Goal: Use online tool/utility: Utilize a website feature to perform a specific function

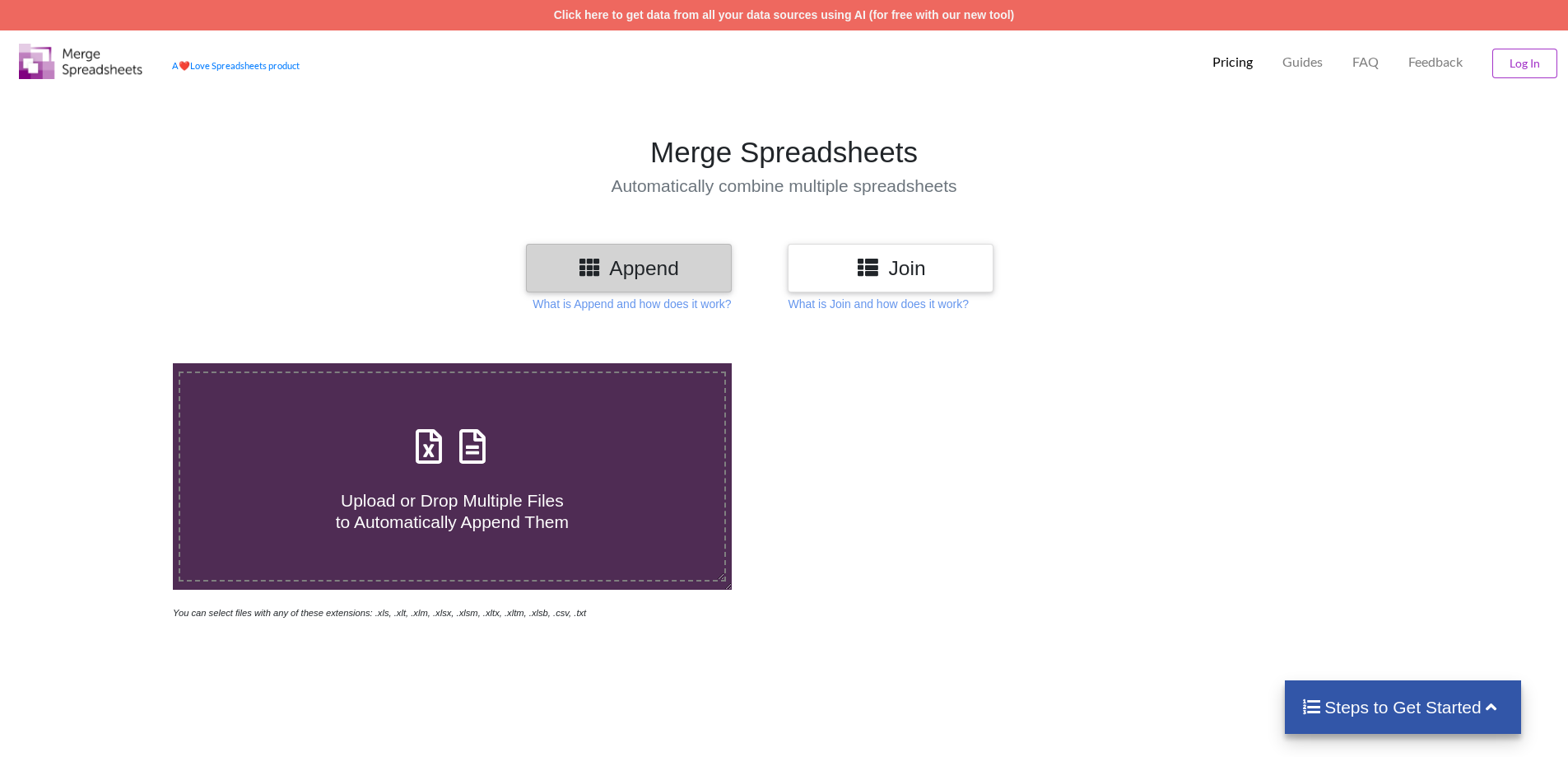
click at [606, 490] on h4 "Upload or Drop Multiple Files to Automatically Append Them" at bounding box center [451, 500] width 544 height 63
click at [112, 363] on input "Upload or Drop Multiple Files to Automatically Append Them" at bounding box center [112, 363] width 0 height 0
type input "C:\fakepath\July_1754904261220.zip"
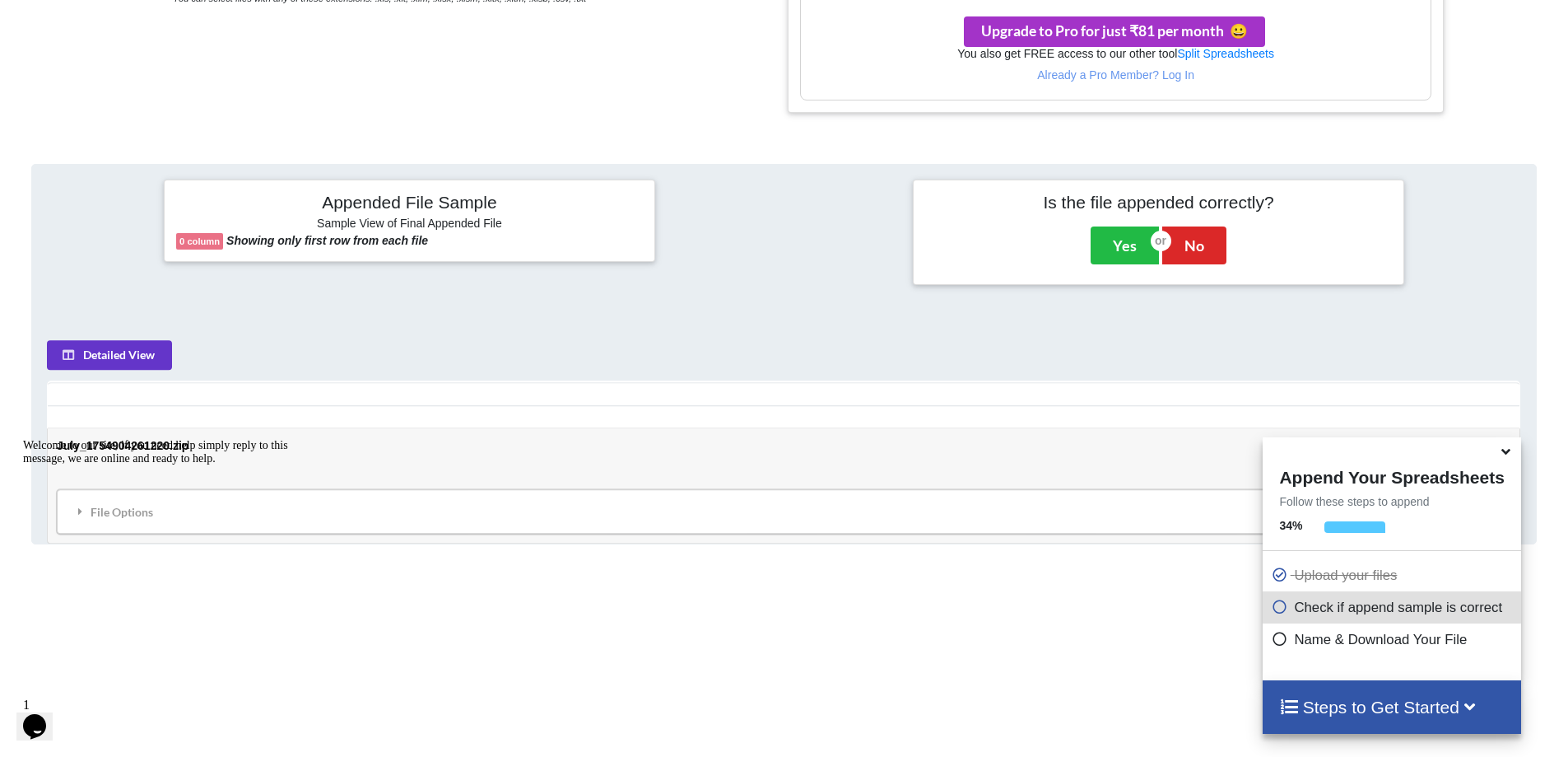
scroll to position [600, 0]
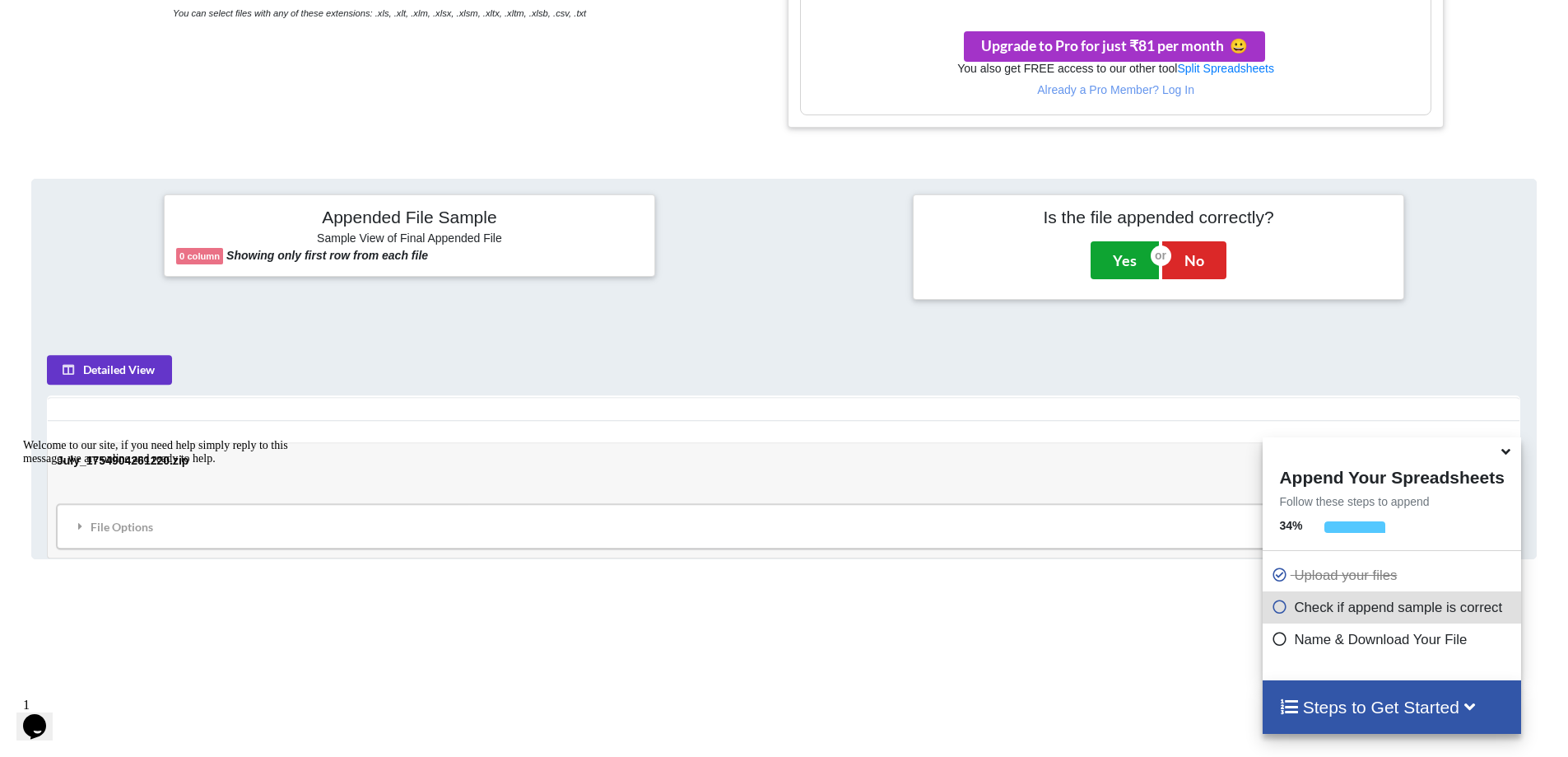
click at [1117, 270] on button "Yes" at bounding box center [1125, 261] width 69 height 38
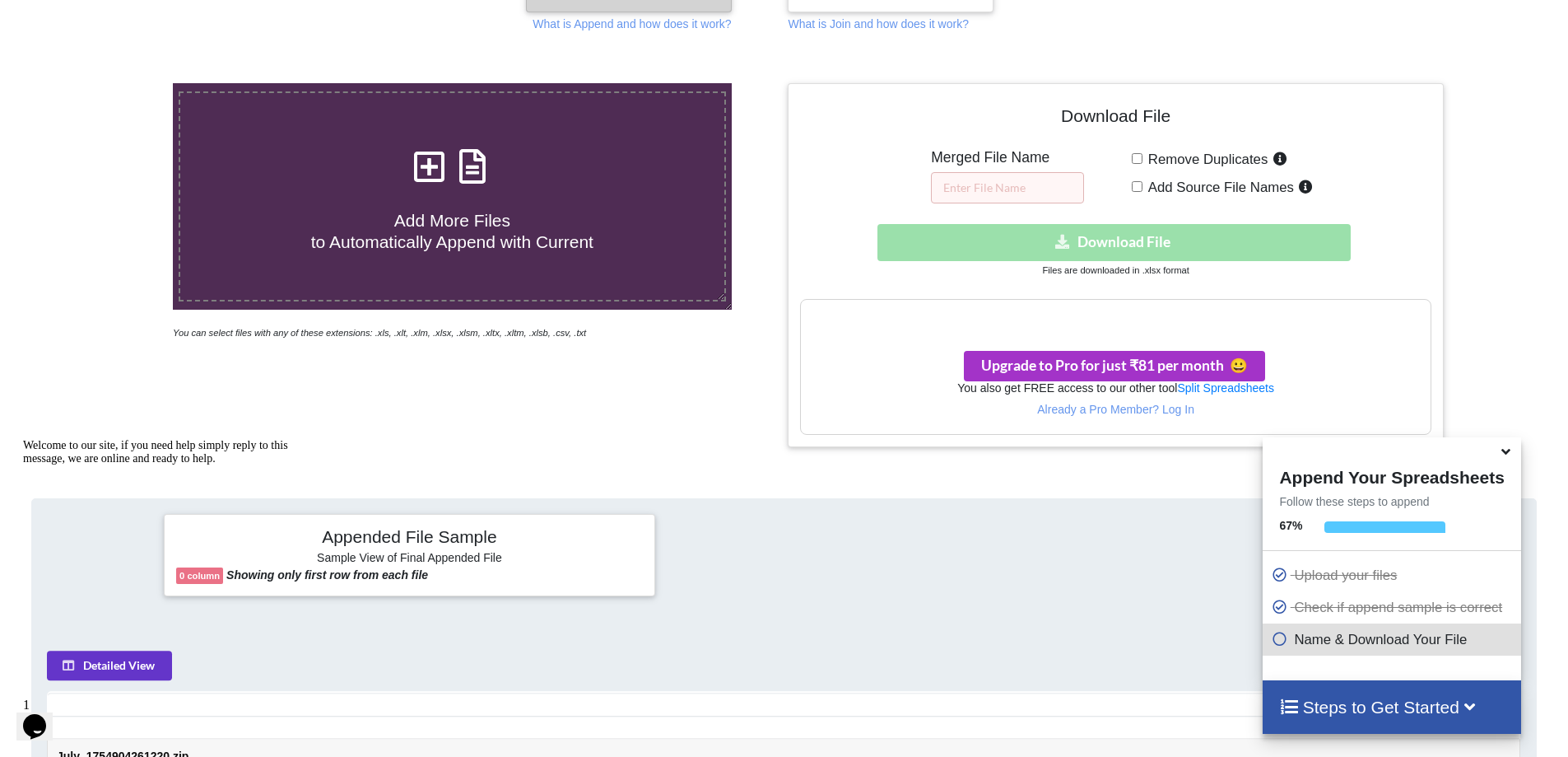
scroll to position [116, 0]
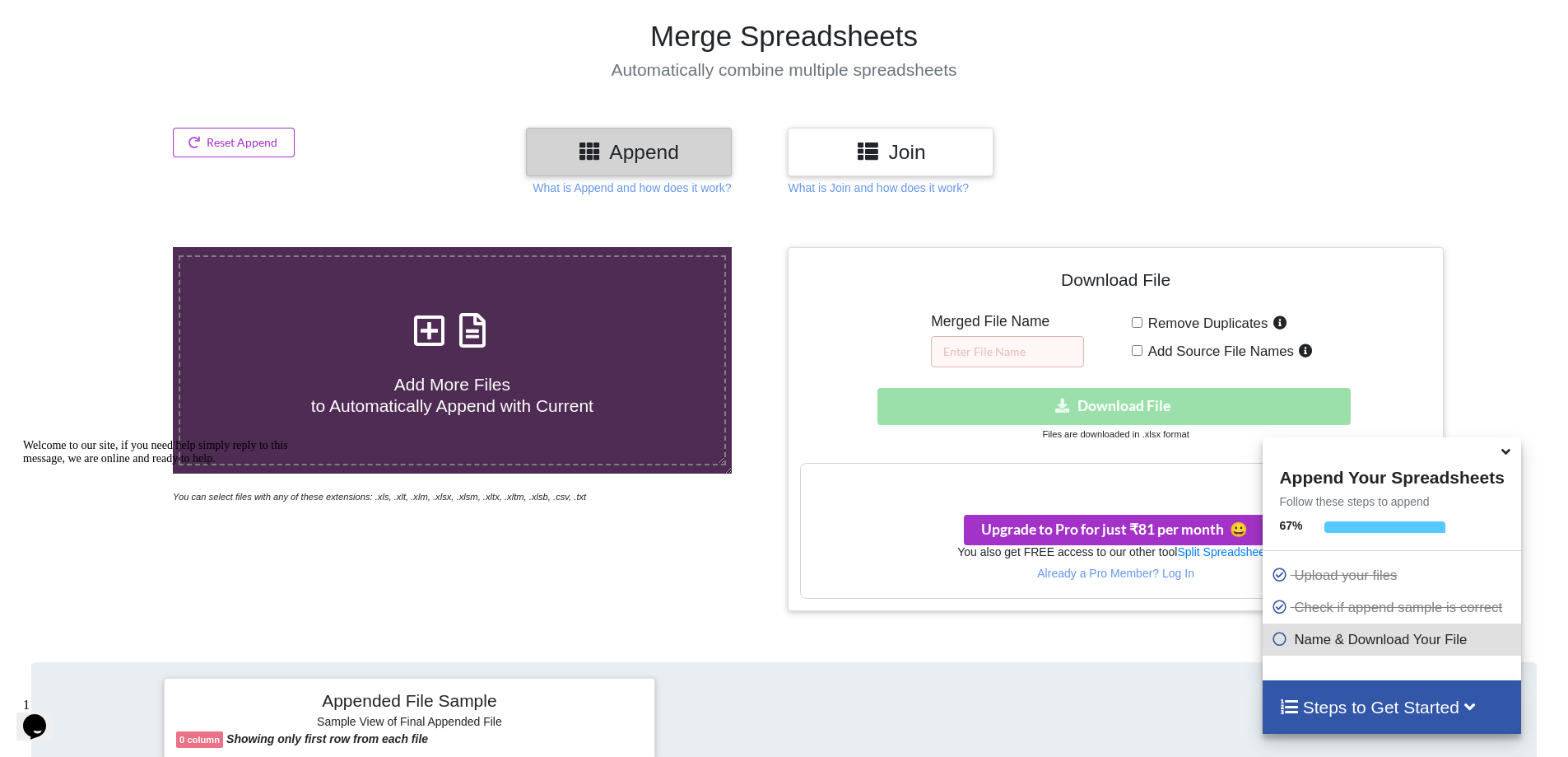
click at [973, 367] on div "Download File Merged File Name Remove Duplicates Add Source File Names Download…" at bounding box center [1116, 429] width 630 height 338
click at [980, 356] on input "text" at bounding box center [1007, 351] width 153 height 31
type input "july"
click at [1165, 400] on div "Download hidden Download File" at bounding box center [1116, 406] width 630 height 37
click at [1155, 335] on div "Remove Duplicates Add Source File Names" at bounding box center [1281, 339] width 299 height 55
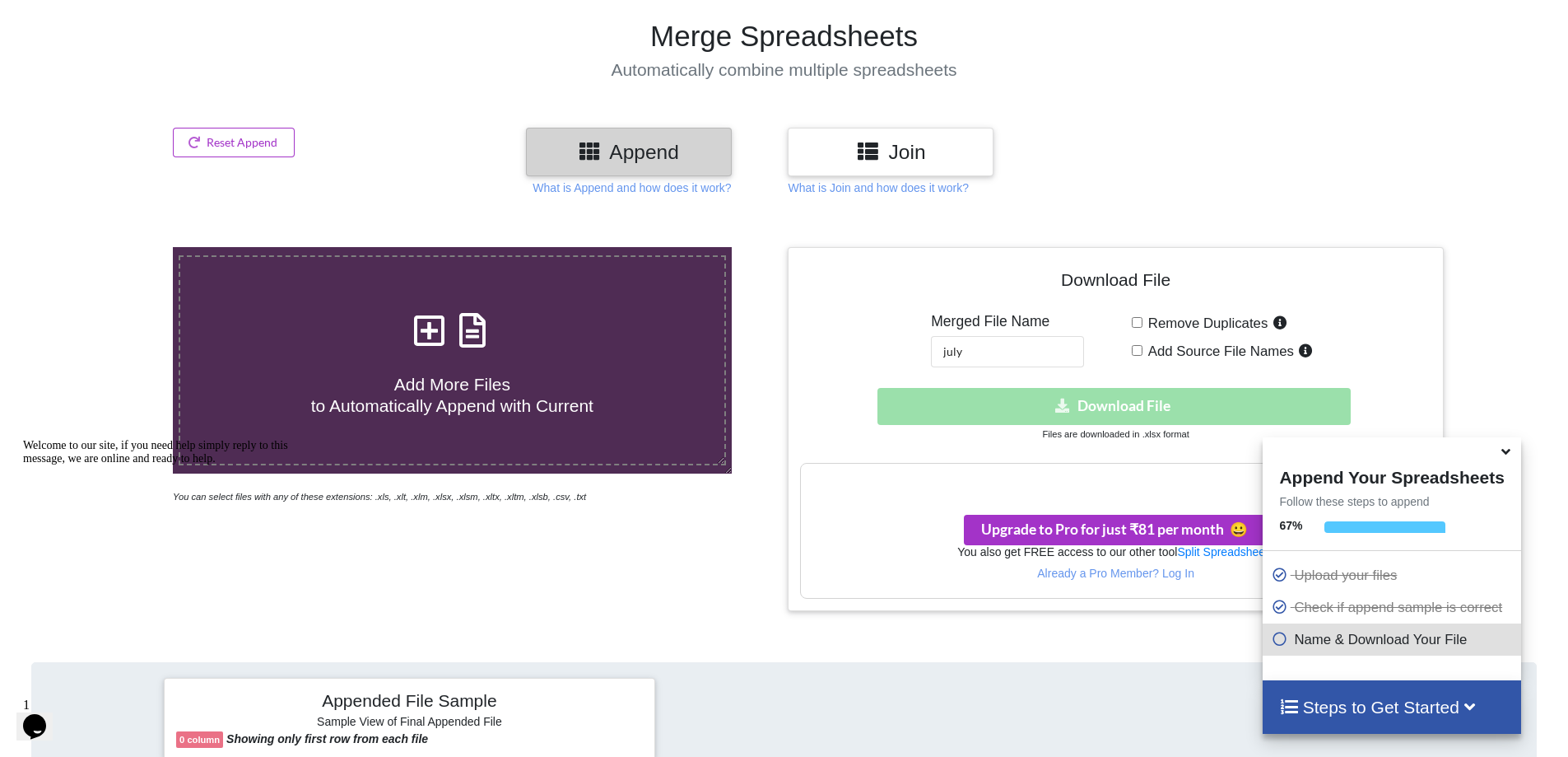
click at [1152, 328] on span "Remove Duplicates" at bounding box center [1205, 323] width 126 height 16
click at [1142, 328] on input "Remove Duplicates" at bounding box center [1136, 322] width 11 height 11
checkbox input "true"
click at [1150, 347] on span "Add Source File Names" at bounding box center [1218, 351] width 151 height 16
click at [1142, 347] on input "Add Source File Names" at bounding box center [1136, 350] width 11 height 11
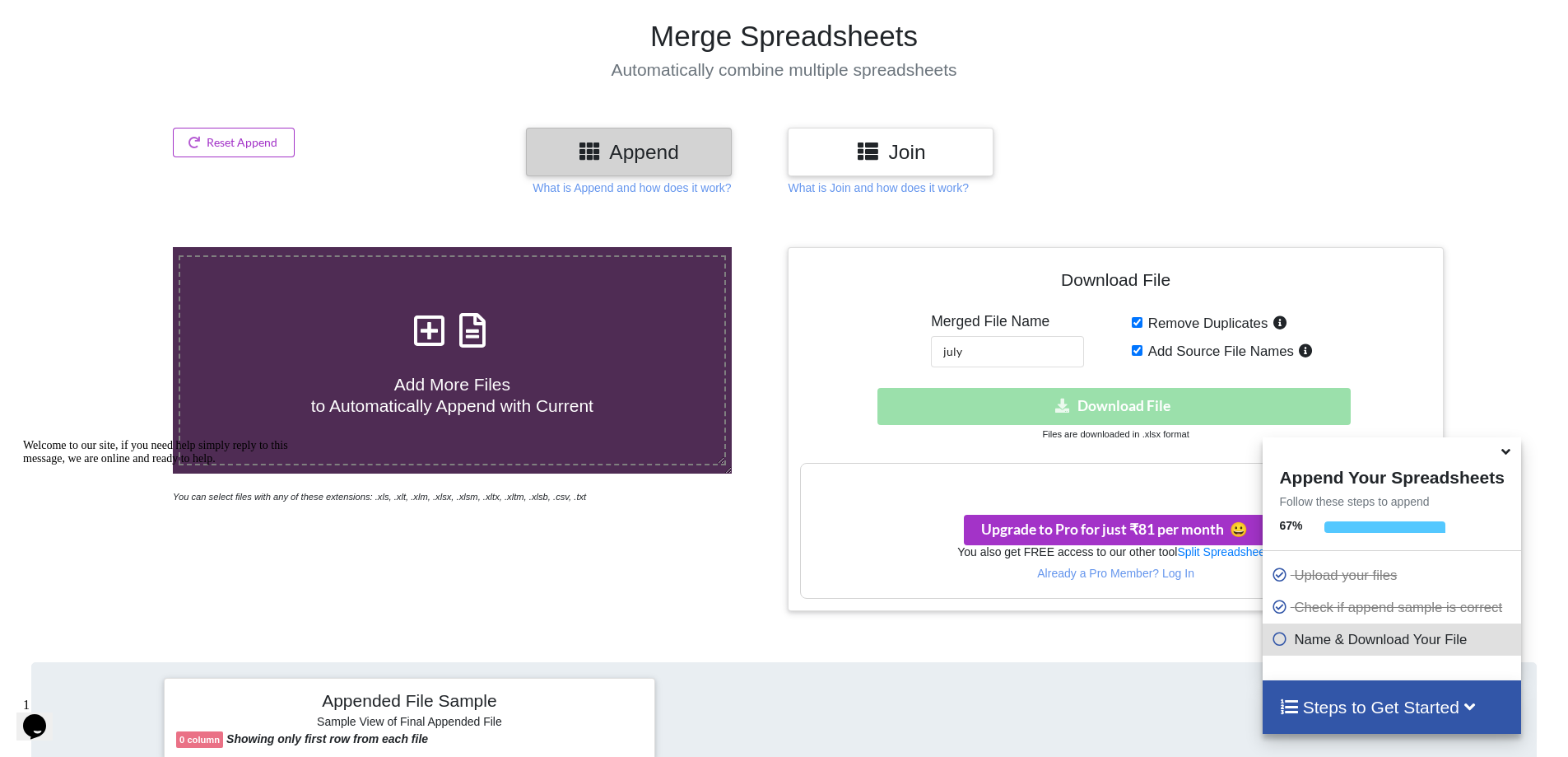
click at [1150, 350] on span "Add Source File Names" at bounding box center [1218, 351] width 151 height 16
click at [1142, 350] on input "Add Source File Names" at bounding box center [1136, 350] width 11 height 11
checkbox input "false"
click at [1145, 322] on span "Remove Duplicates" at bounding box center [1205, 323] width 126 height 16
click at [1142, 322] on input "Remove Duplicates" at bounding box center [1136, 322] width 11 height 11
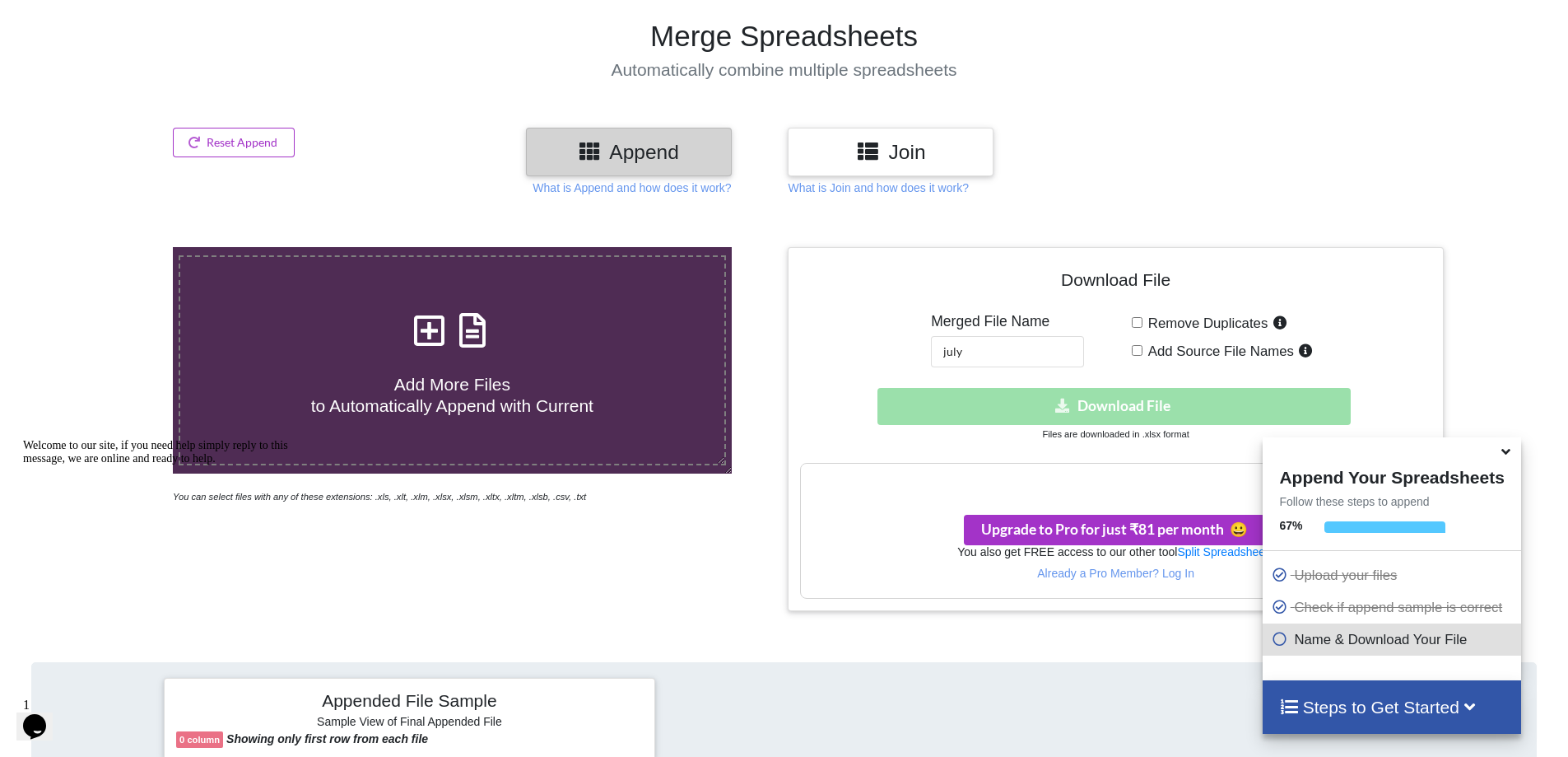
checkbox input "false"
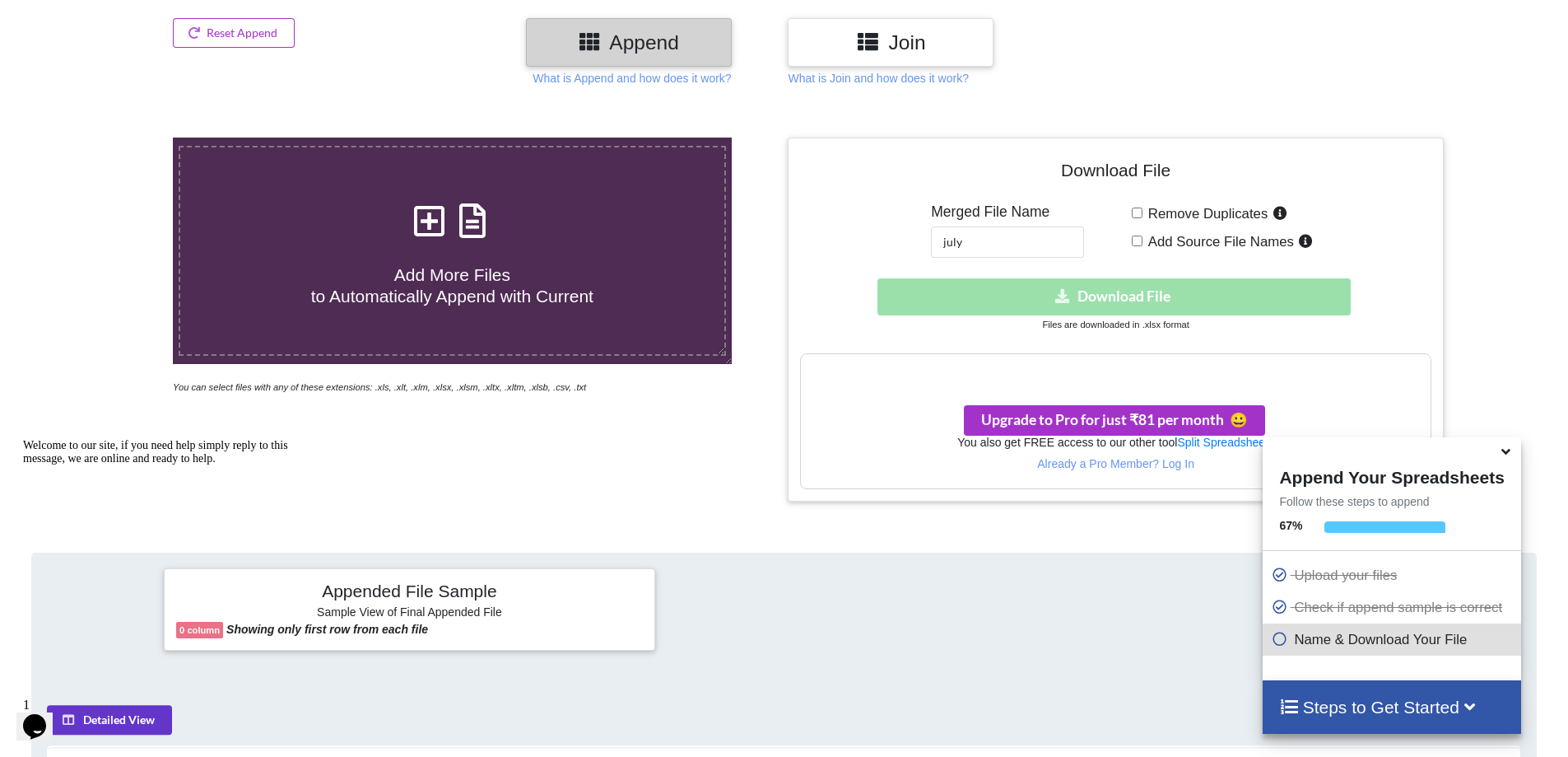
scroll to position [363, 0]
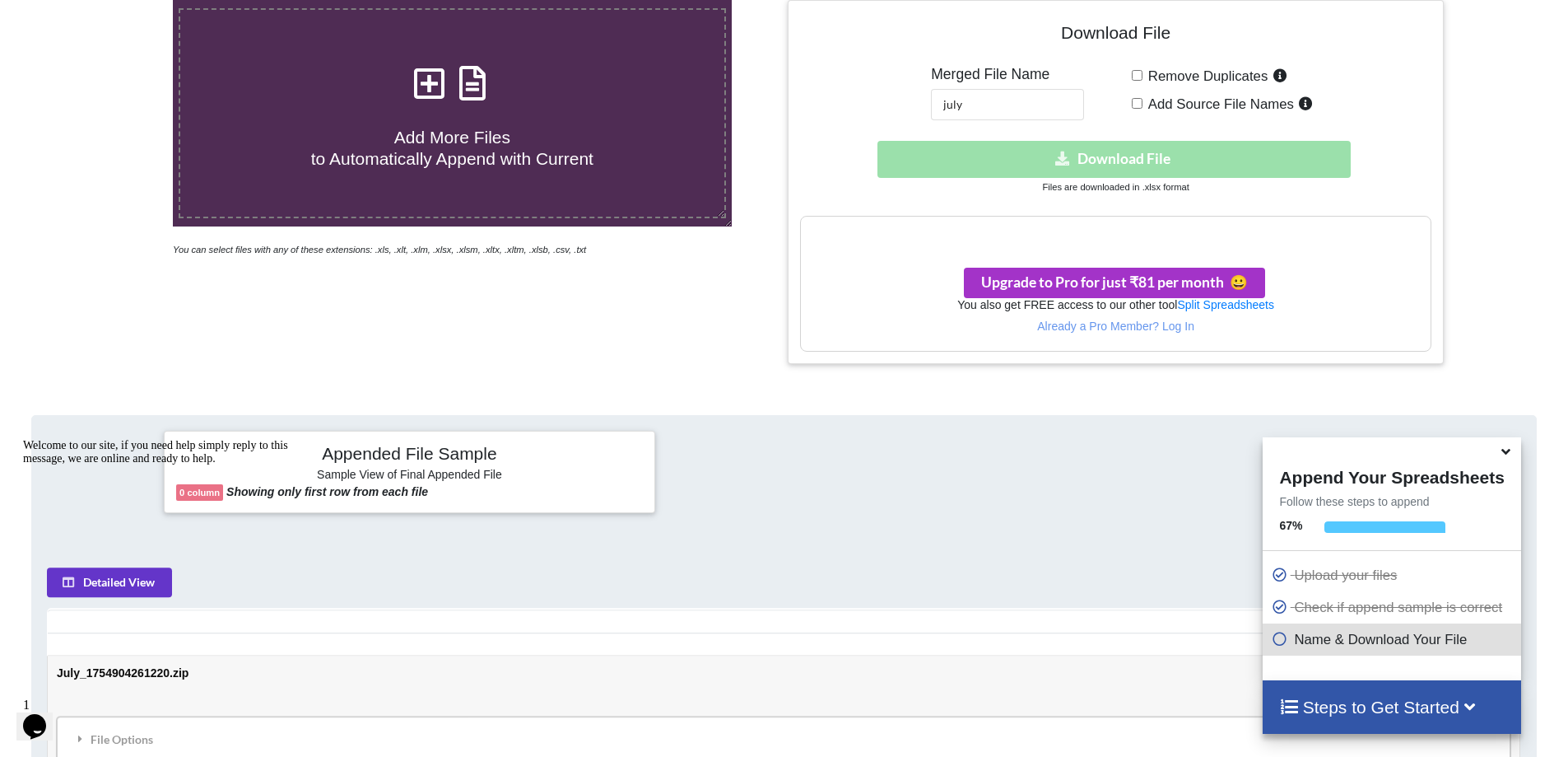
click at [1132, 150] on div "Download hidden Download File" at bounding box center [1116, 159] width 630 height 37
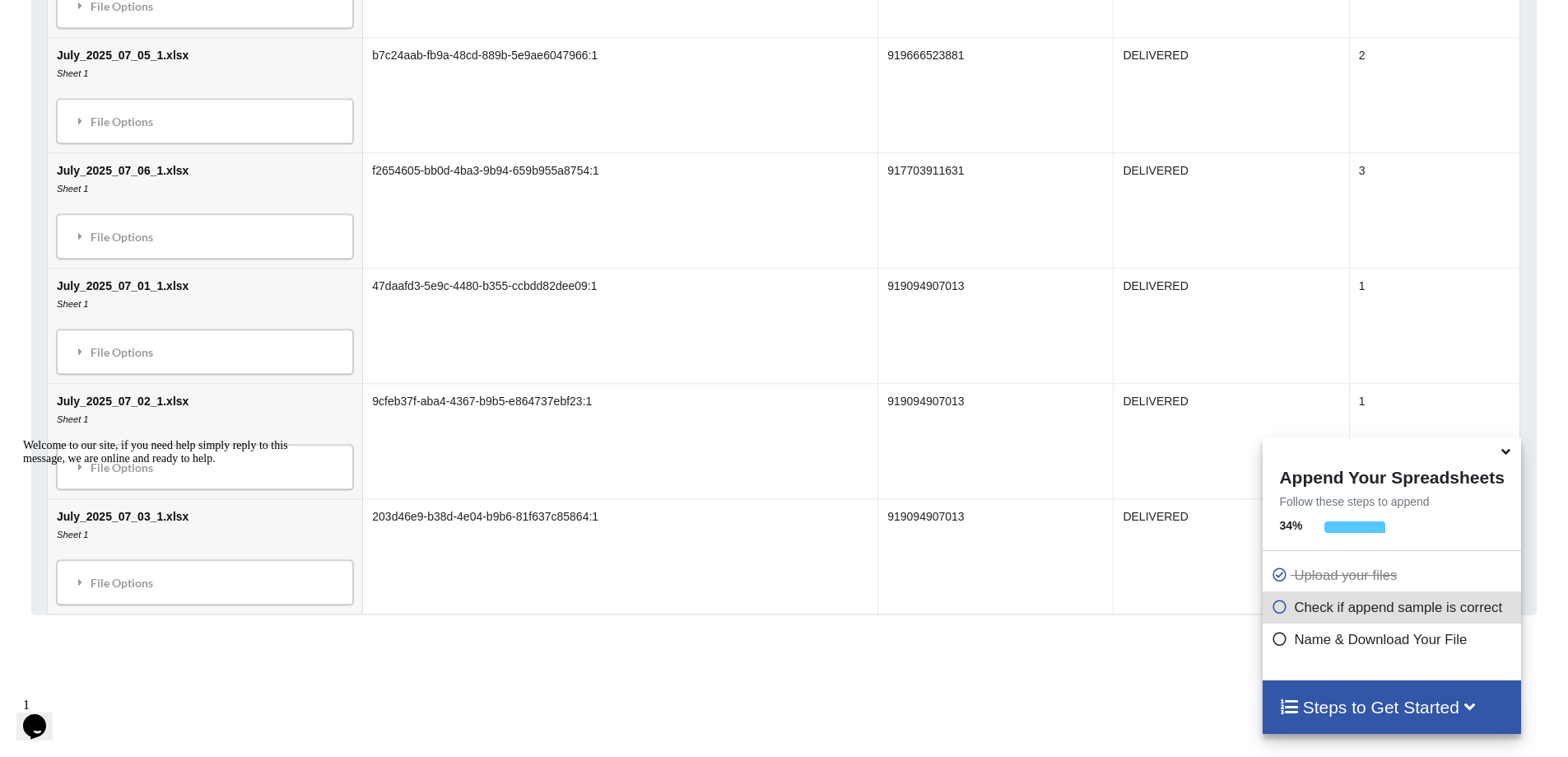
scroll to position [1482, 0]
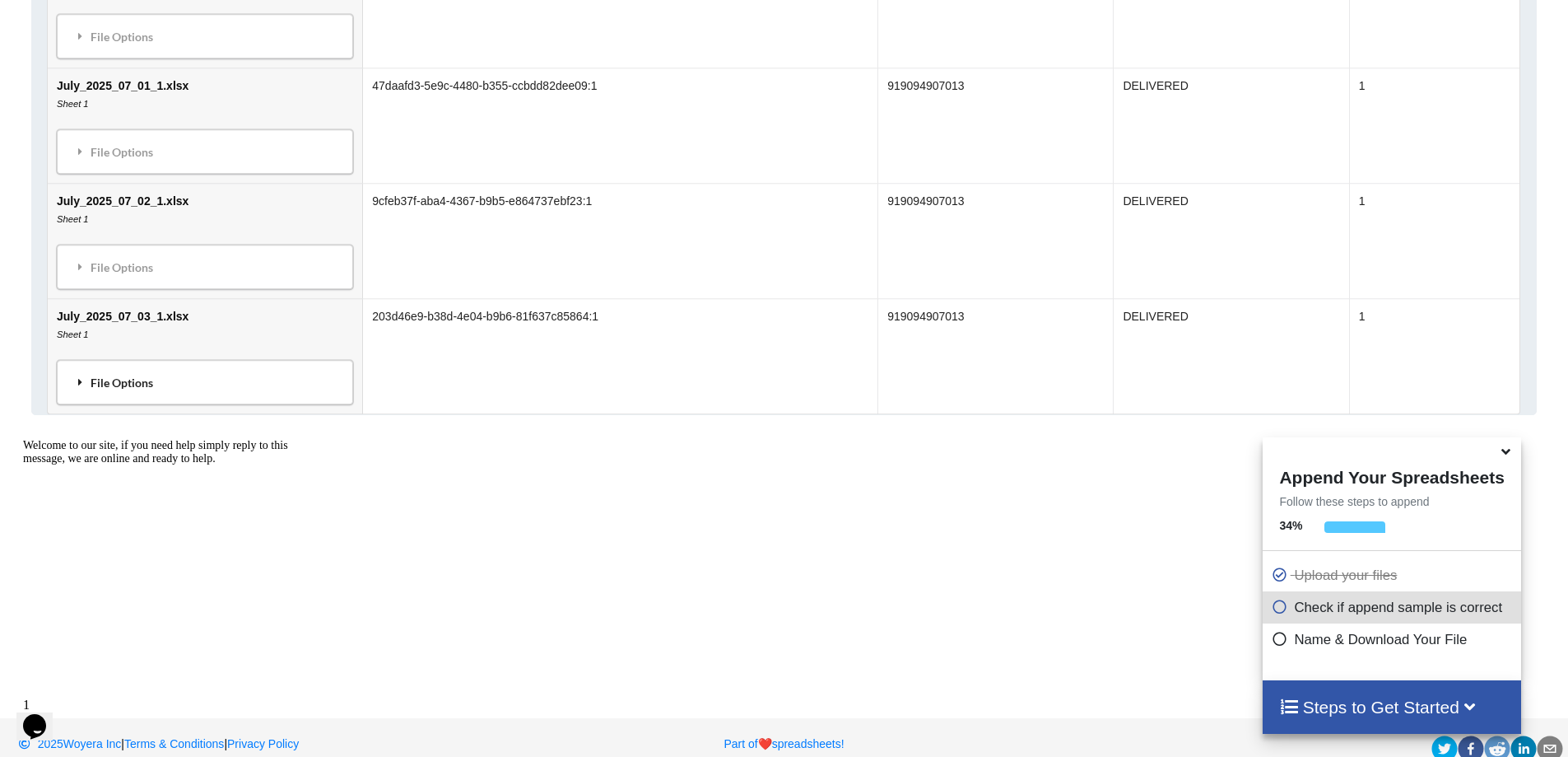
click at [155, 395] on div "File Options" at bounding box center [205, 382] width 286 height 35
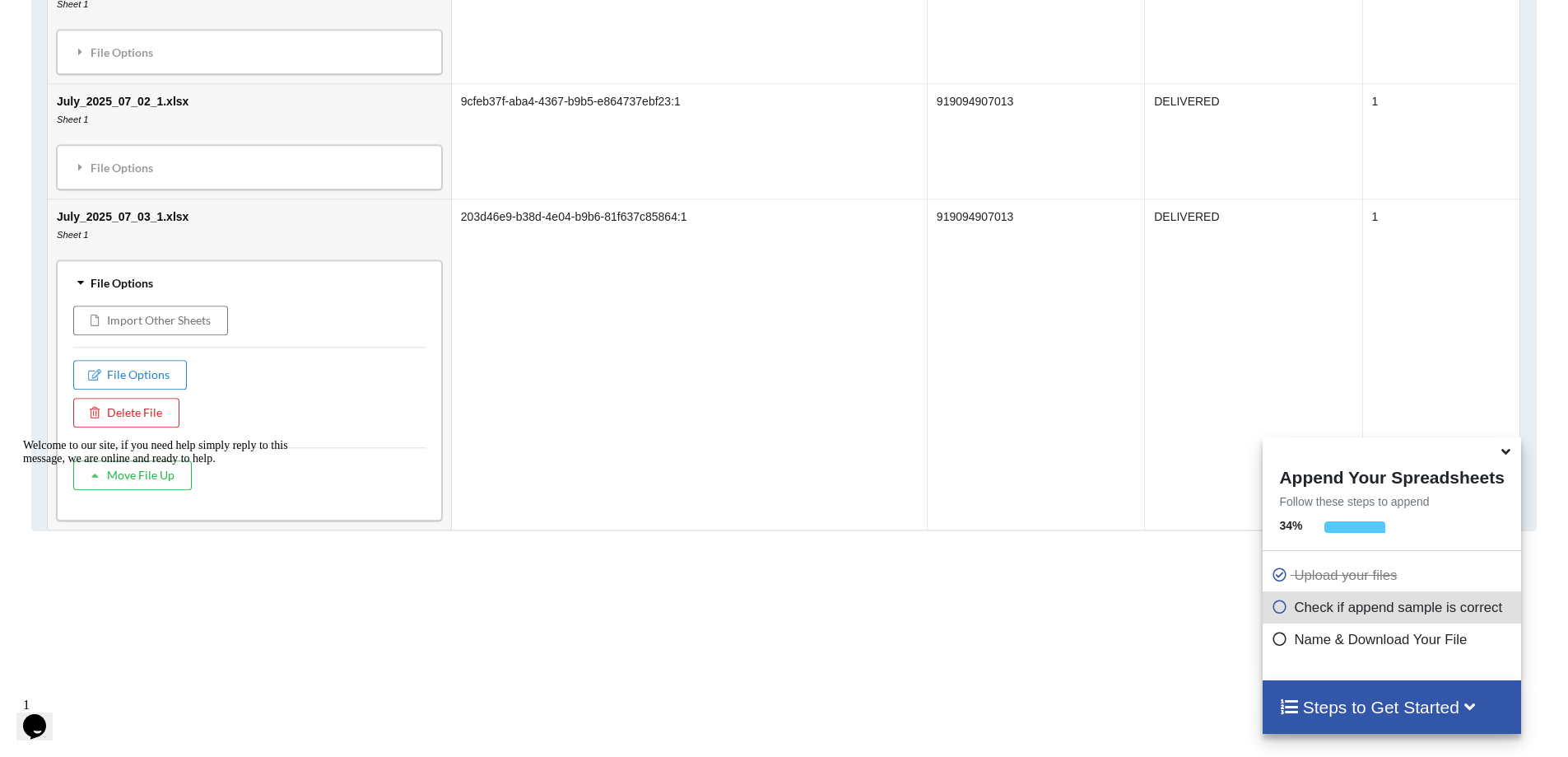
scroll to position [1554, 0]
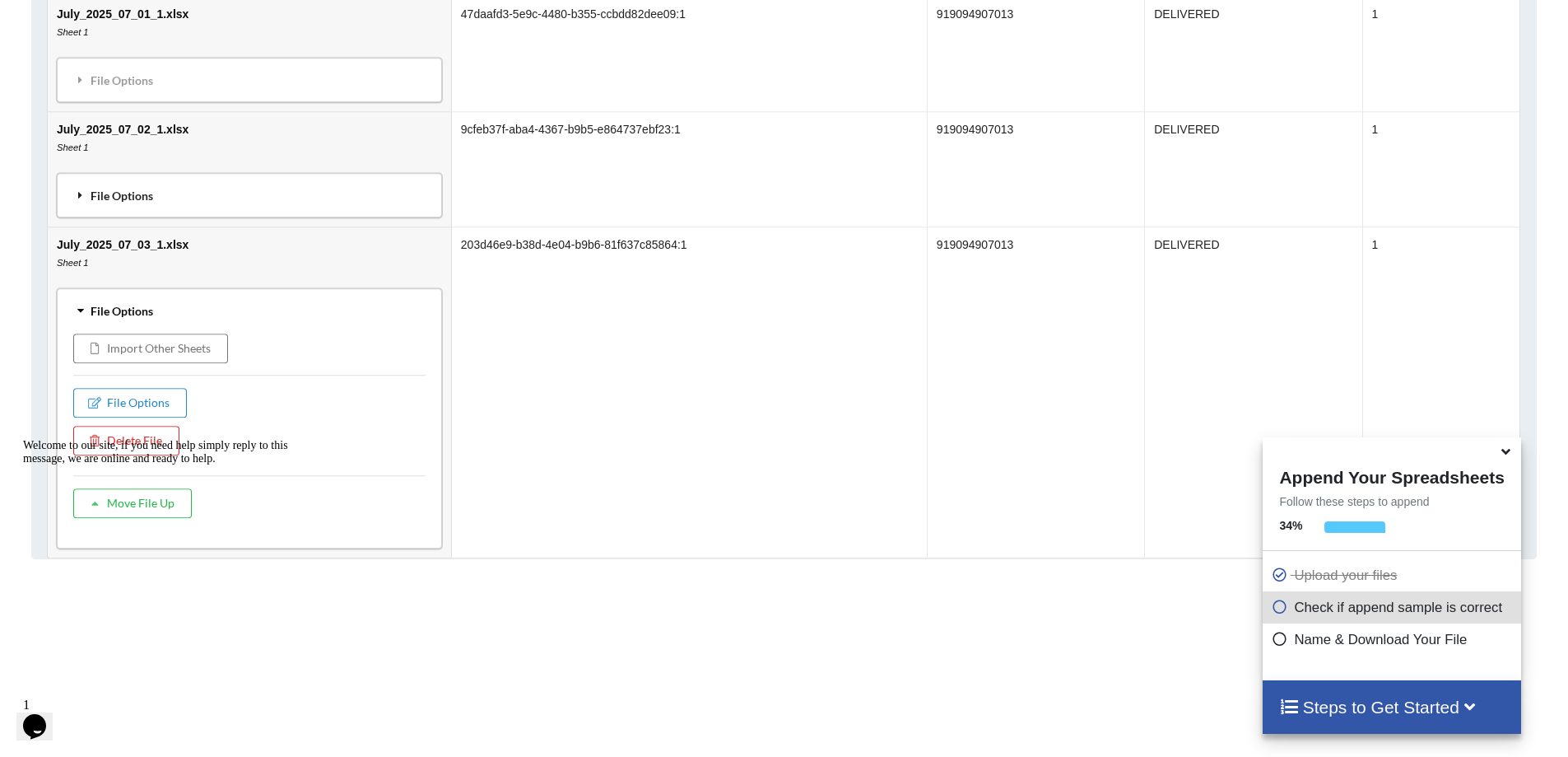
click at [200, 198] on div "File Options" at bounding box center [250, 195] width 376 height 35
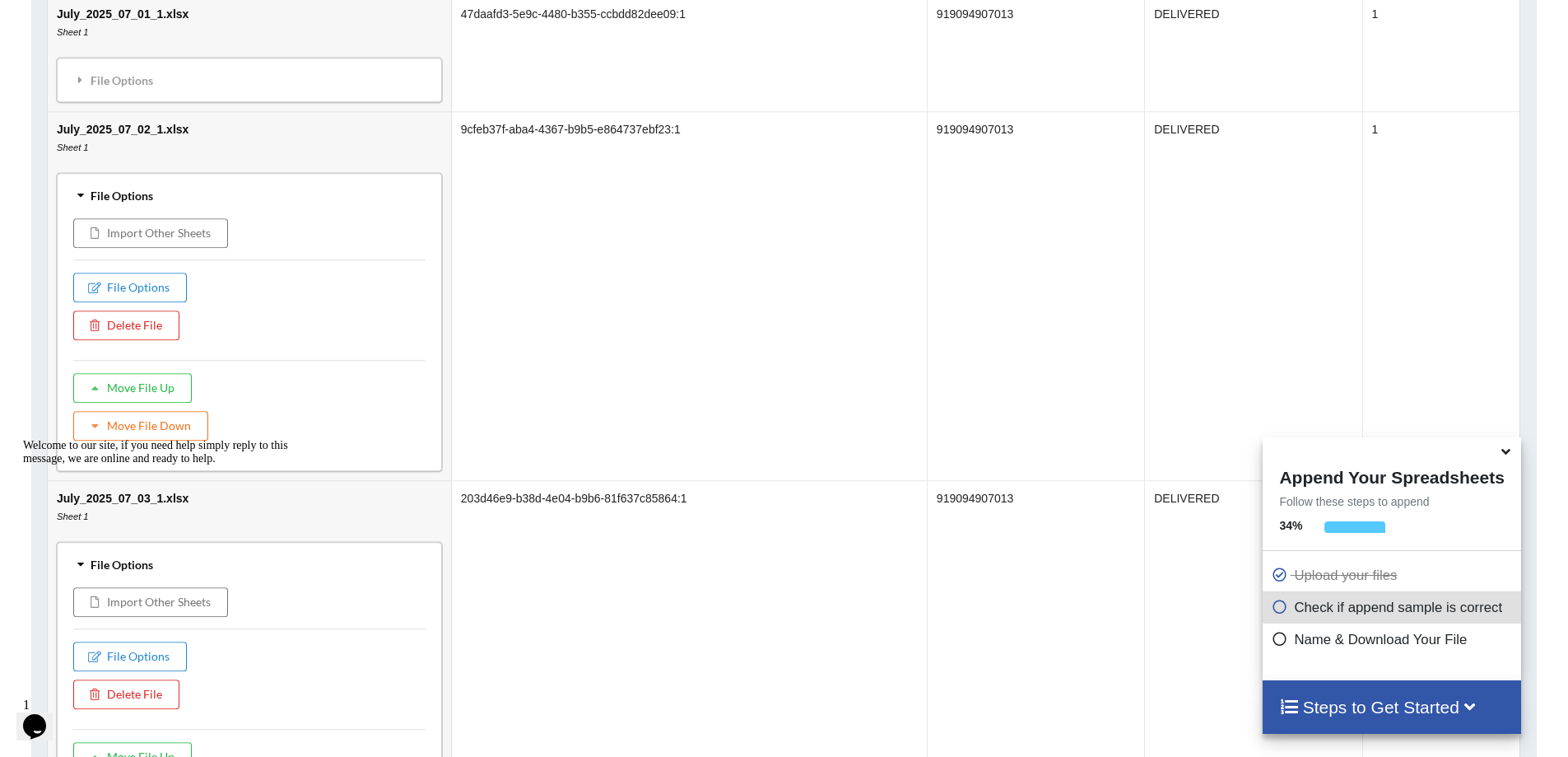
click at [200, 198] on div "File Options" at bounding box center [250, 195] width 376 height 35
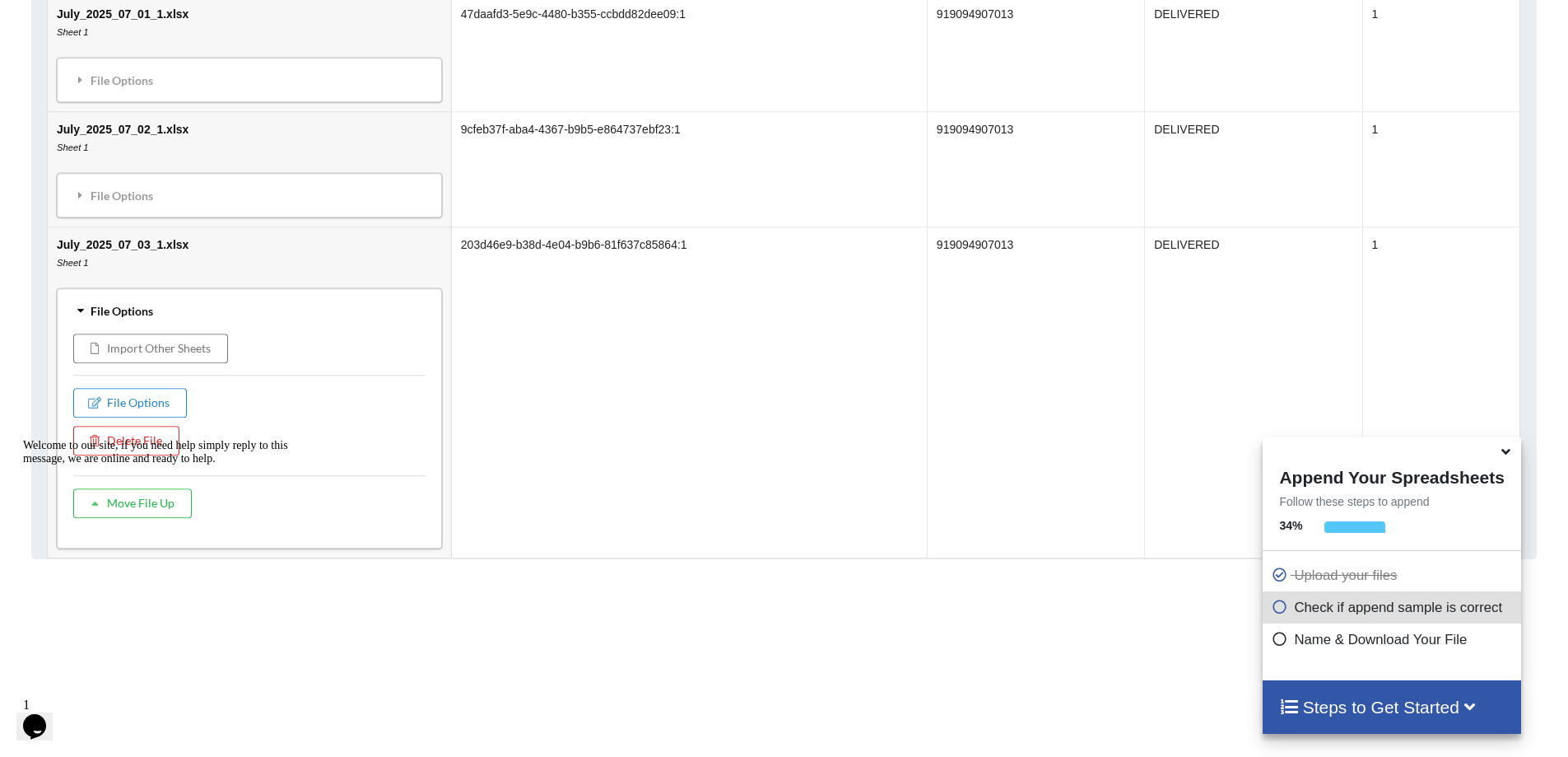
scroll to position [1719, 0]
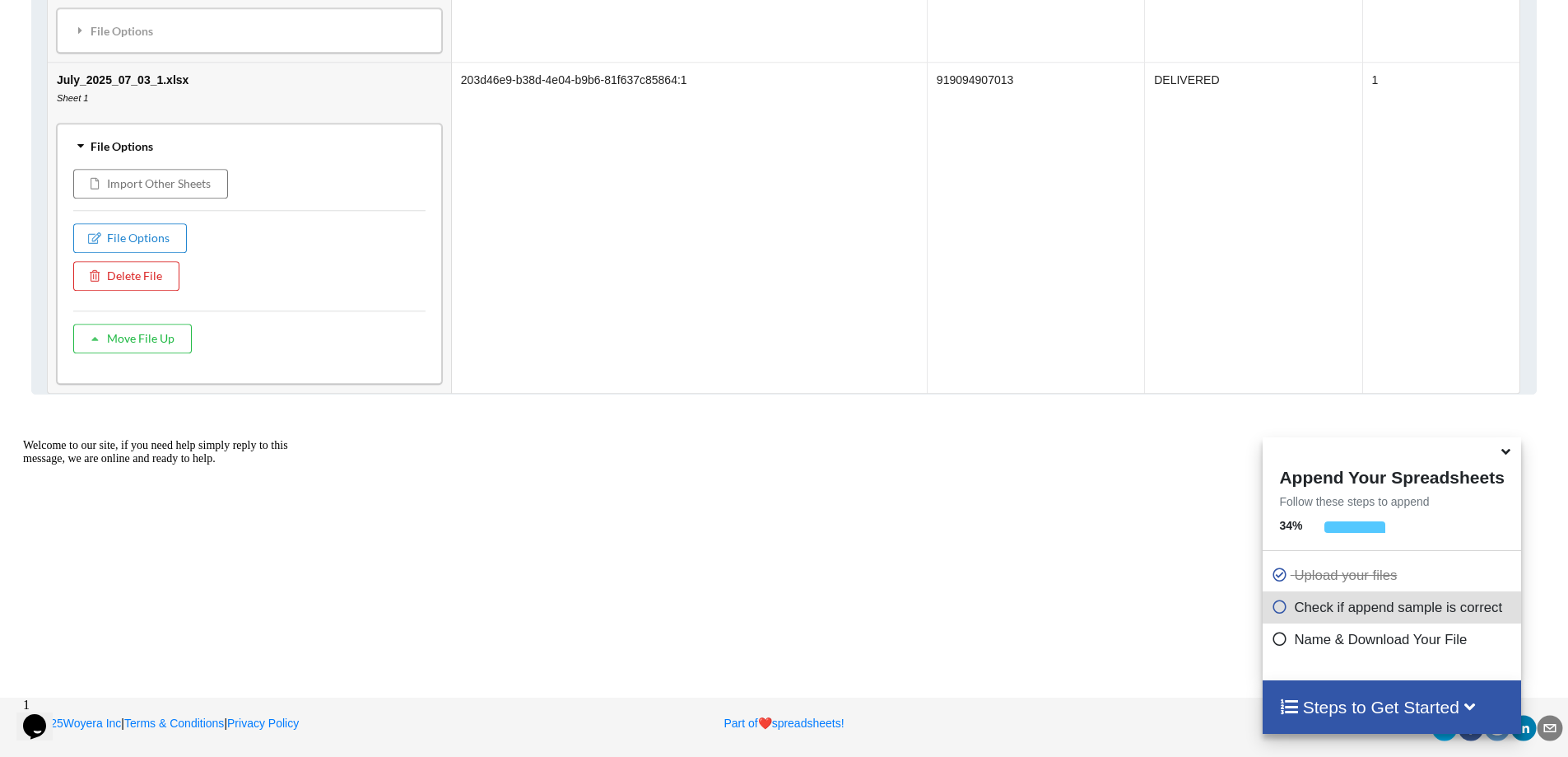
click at [1500, 457] on icon at bounding box center [1505, 449] width 17 height 15
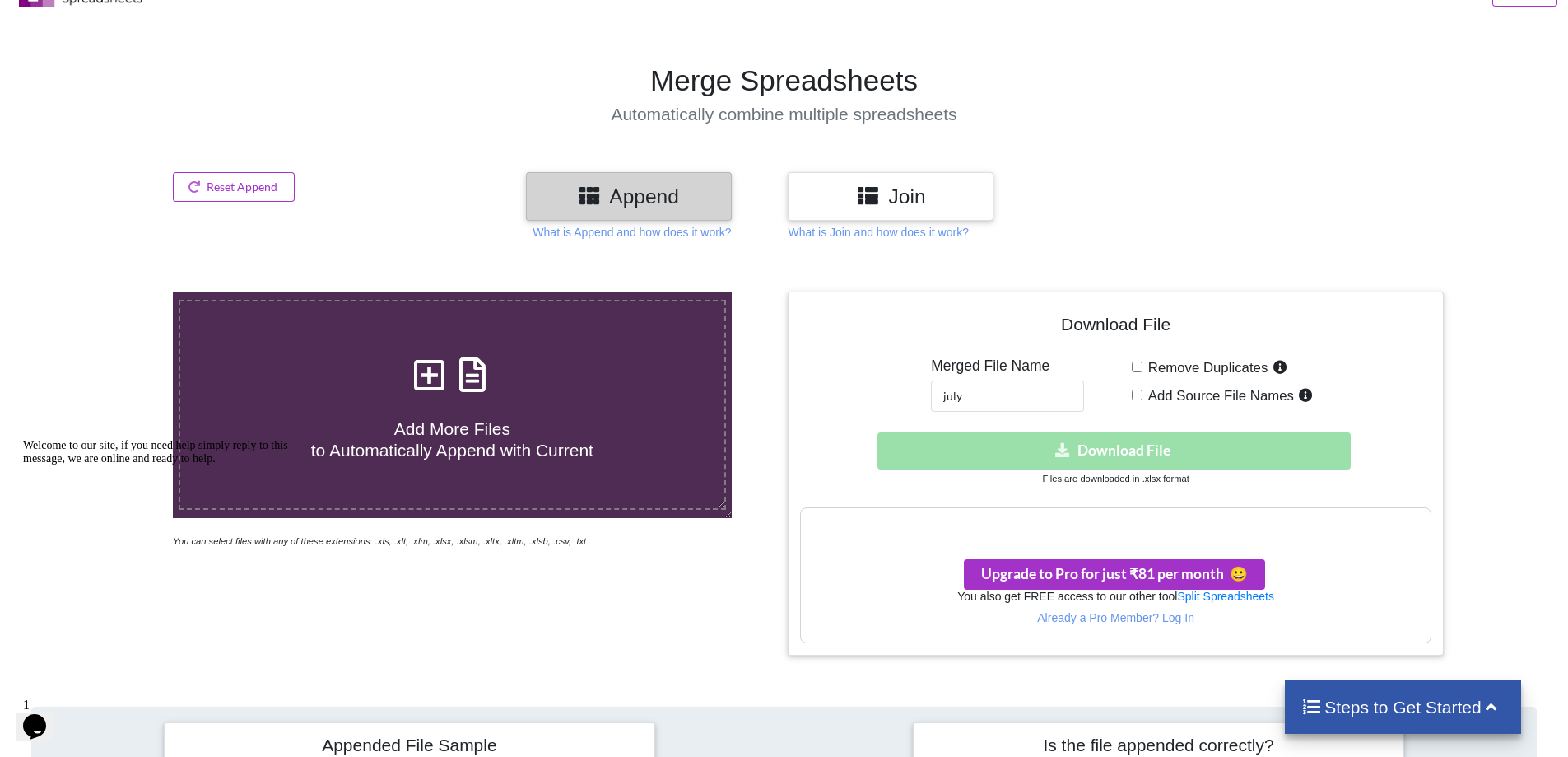
scroll to position [0, 0]
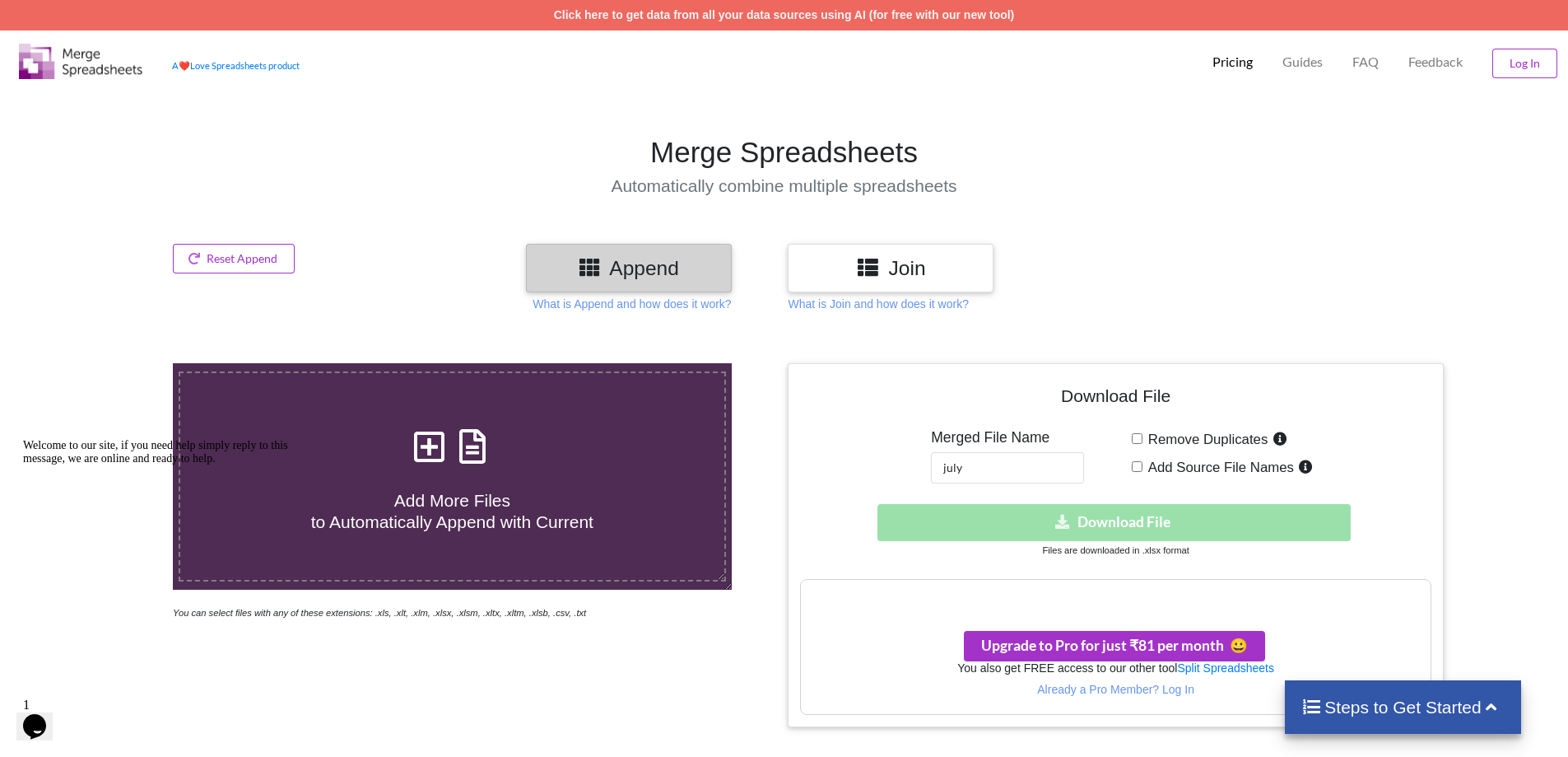
drag, startPoint x: 971, startPoint y: 597, endPoint x: 1000, endPoint y: 621, distance: 37.6
click at [972, 600] on h3 "Your files are more than 1 MB" at bounding box center [1116, 597] width 629 height 18
